Goal: Task Accomplishment & Management: Use online tool/utility

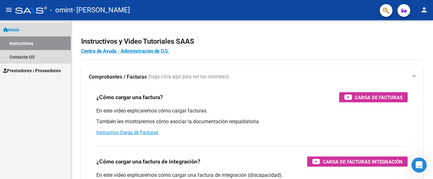
click at [42, 40] on link "Instructivos" at bounding box center [35, 43] width 71 height 14
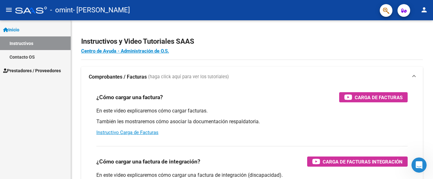
click at [21, 60] on link "Contacto OS" at bounding box center [35, 57] width 71 height 14
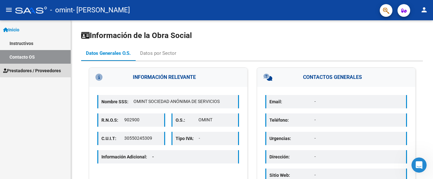
click at [45, 69] on span "Prestadores / Proveedores" at bounding box center [32, 70] width 58 height 7
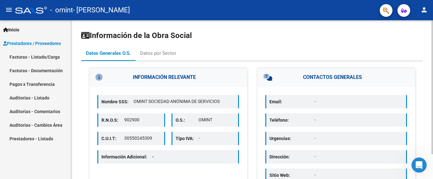
click at [78, 122] on div "Información de la Obra Social Datos Generales O.S. Datos por Sector INFORMACIÓN…" at bounding box center [252, 114] width 362 height 188
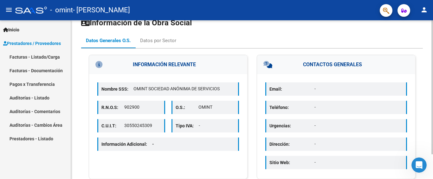
scroll to position [29, 0]
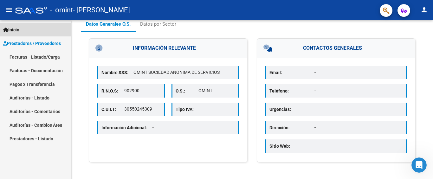
click at [54, 35] on link "Inicio" at bounding box center [35, 30] width 71 height 14
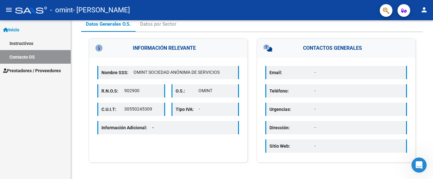
click at [35, 53] on link "Contacto OS" at bounding box center [35, 57] width 71 height 14
click at [53, 72] on span "Prestadores / Proveedores" at bounding box center [32, 70] width 58 height 7
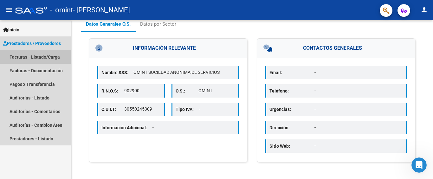
click at [49, 55] on link "Facturas - Listado/Carga" at bounding box center [35, 57] width 71 height 14
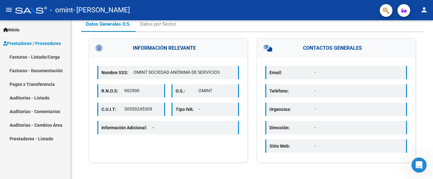
click at [57, 66] on link "Facturas - Documentación" at bounding box center [35, 71] width 71 height 14
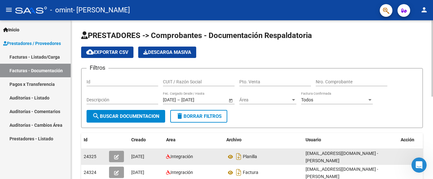
click at [117, 157] on icon "button" at bounding box center [116, 157] width 5 height 5
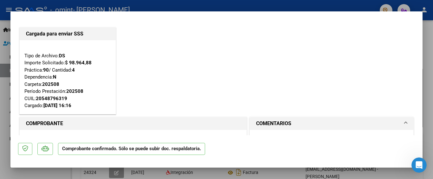
click at [235, 101] on div "Cargada para enviar SSS Tipo de Archivo: DS Importe Solicitado: $ 98.964,88 Prá…" at bounding box center [216, 71] width 397 height 90
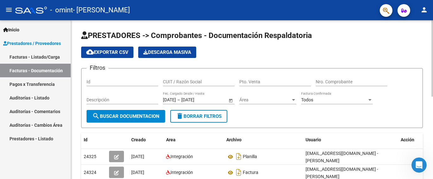
scroll to position [159, 0]
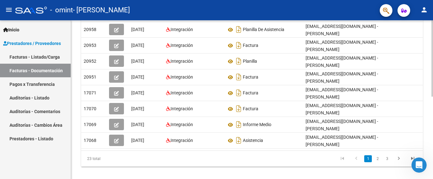
click at [432, 125] on div at bounding box center [432, 99] width 2 height 159
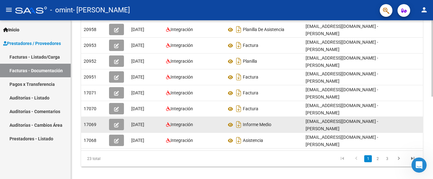
click at [269, 120] on div "Informe Medio" at bounding box center [263, 124] width 74 height 10
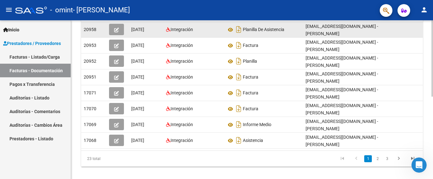
click at [421, 27] on datatable-body-cell at bounding box center [414, 30] width 32 height 16
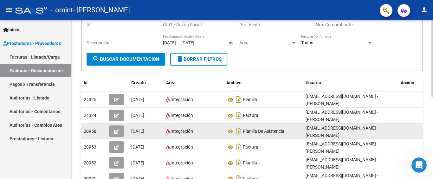
scroll to position [128, 0]
